Goal: Task Accomplishment & Management: Use online tool/utility

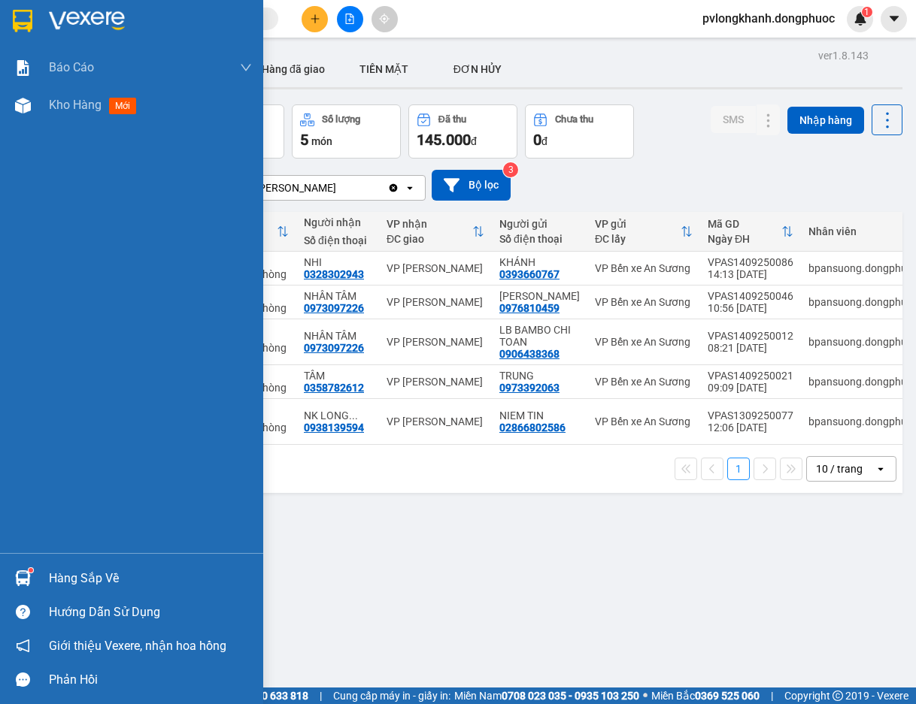
click at [38, 568] on div "Hàng sắp về" at bounding box center [131, 579] width 263 height 34
click at [92, 568] on div "Hàng sắp về" at bounding box center [150, 579] width 203 height 23
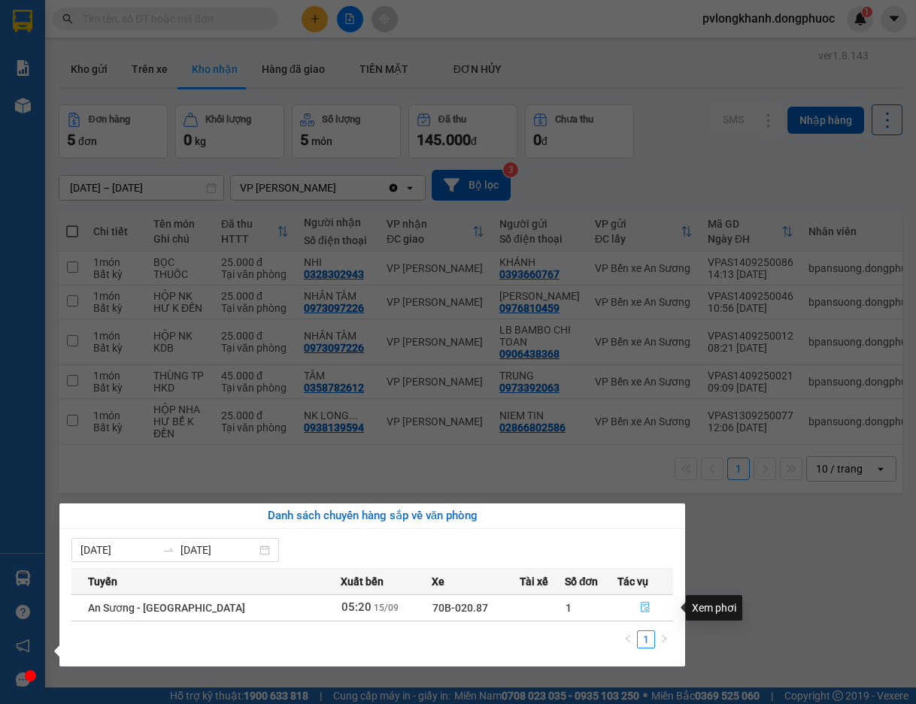
click at [640, 604] on icon "file-done" at bounding box center [645, 607] width 11 height 11
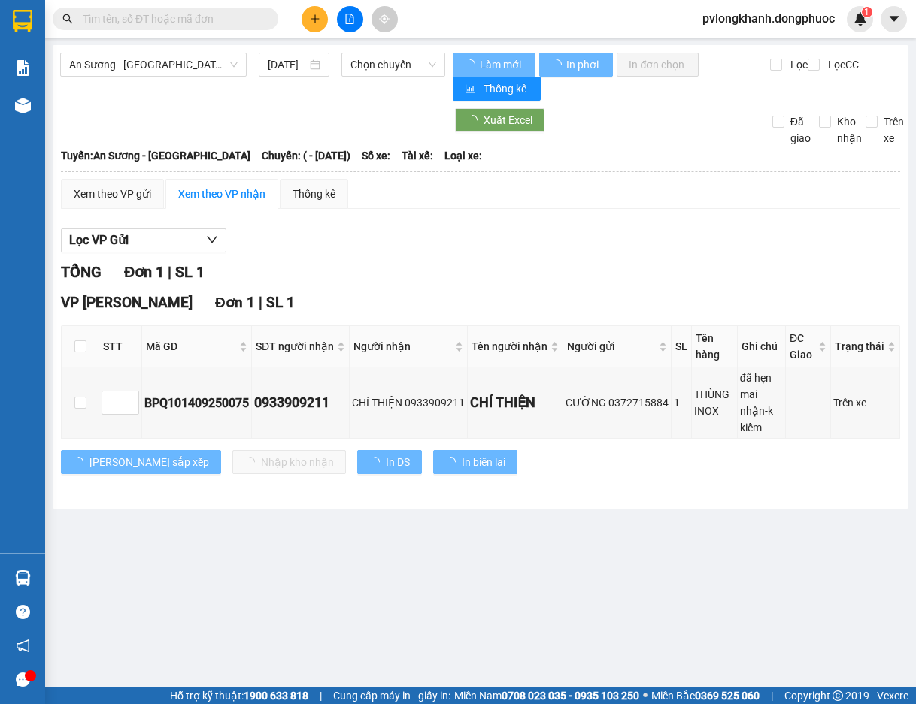
type input "[DATE]"
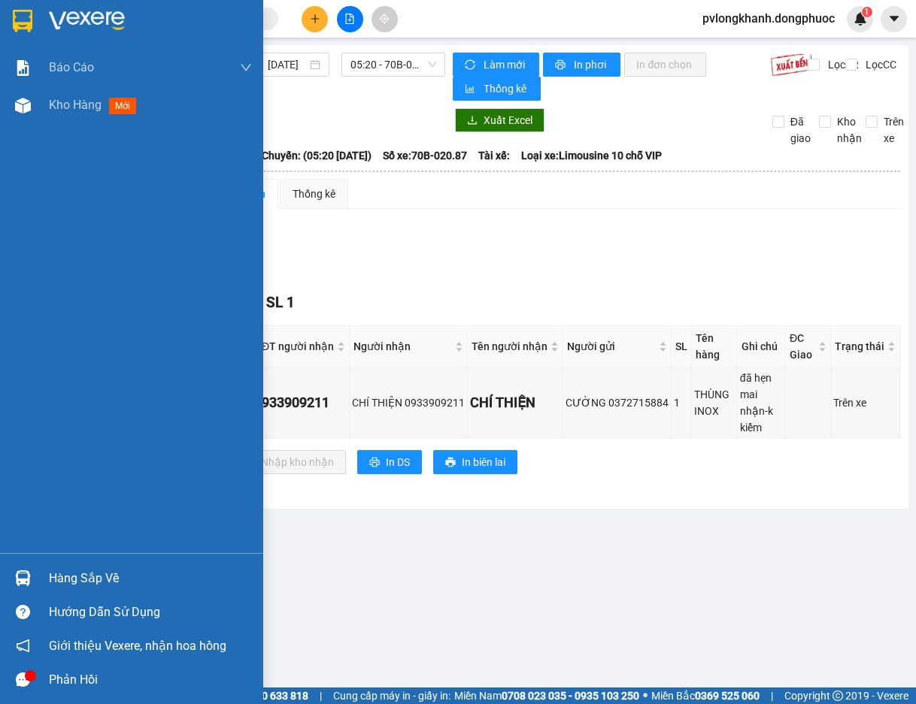
click at [104, 583] on div "Hàng sắp về" at bounding box center [150, 579] width 203 height 23
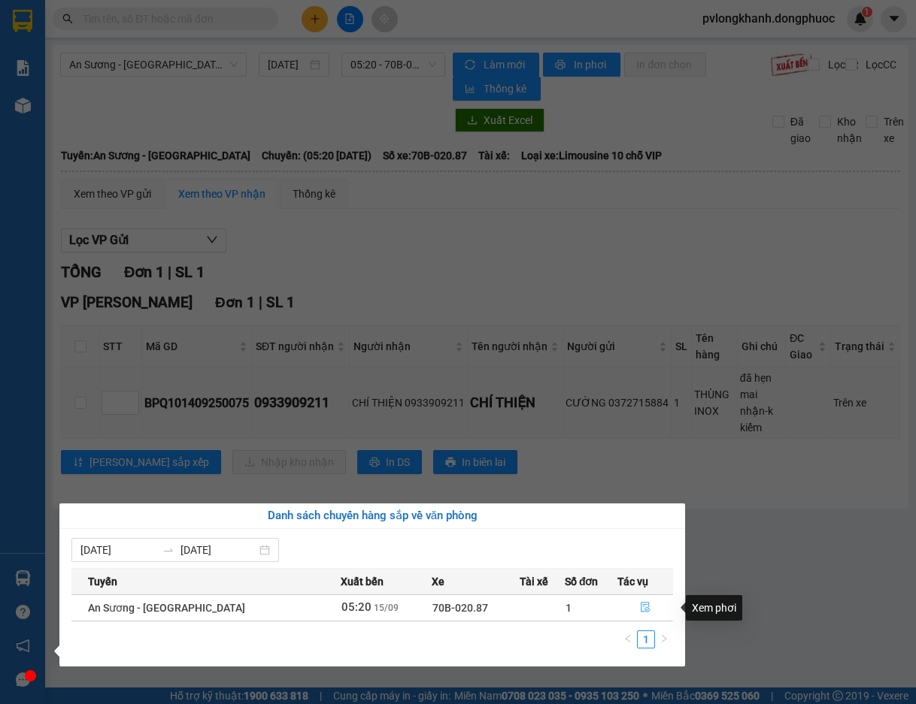
drag, startPoint x: 642, startPoint y: 610, endPoint x: 618, endPoint y: 558, distance: 57.2
click at [642, 608] on icon "file-done" at bounding box center [645, 607] width 11 height 11
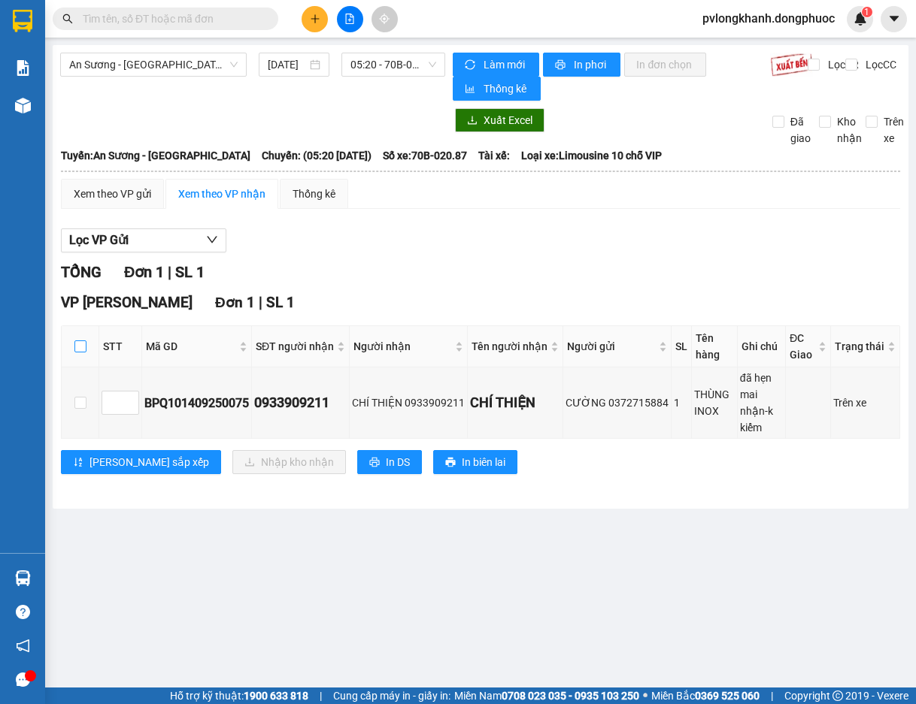
click at [75, 344] on input "checkbox" at bounding box center [80, 347] width 12 height 12
checkbox input "true"
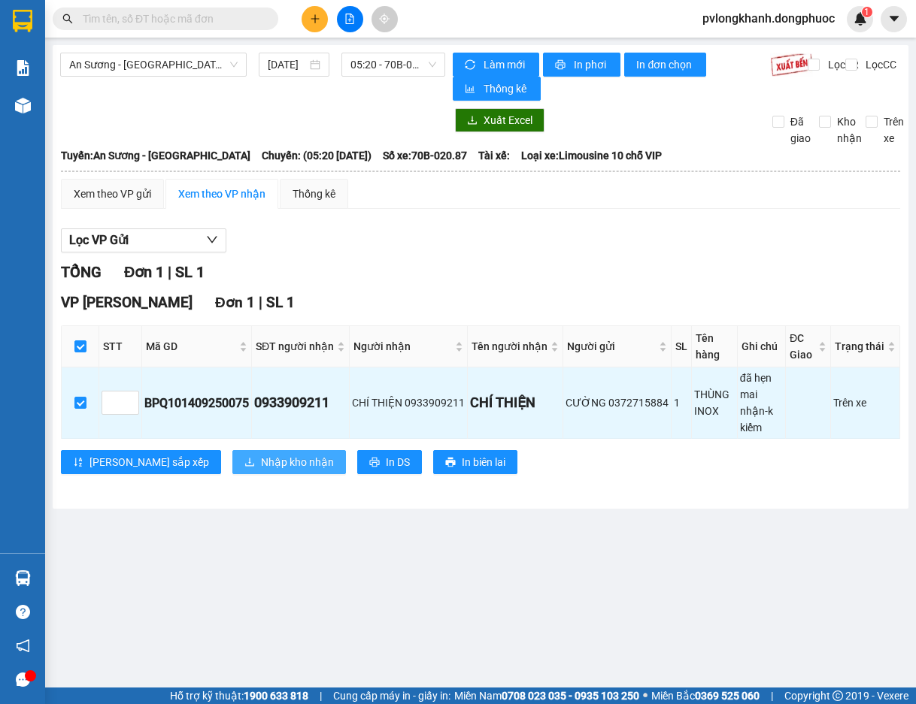
click at [261, 454] on span "Nhập kho nhận" at bounding box center [297, 462] width 73 height 17
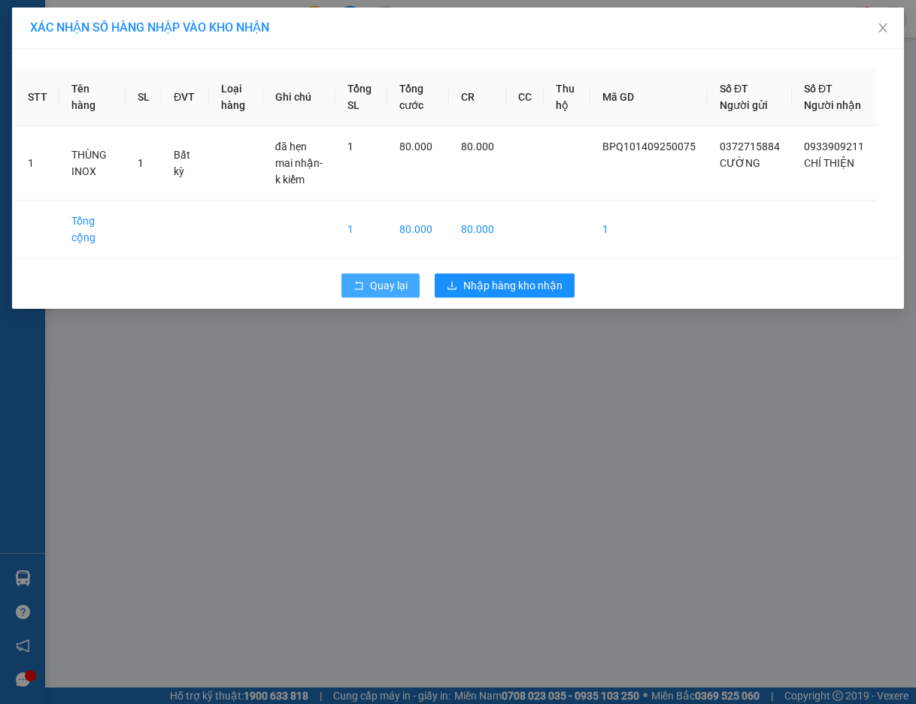
click at [359, 288] on icon "rollback" at bounding box center [358, 285] width 11 height 11
